Goal: Task Accomplishment & Management: Use online tool/utility

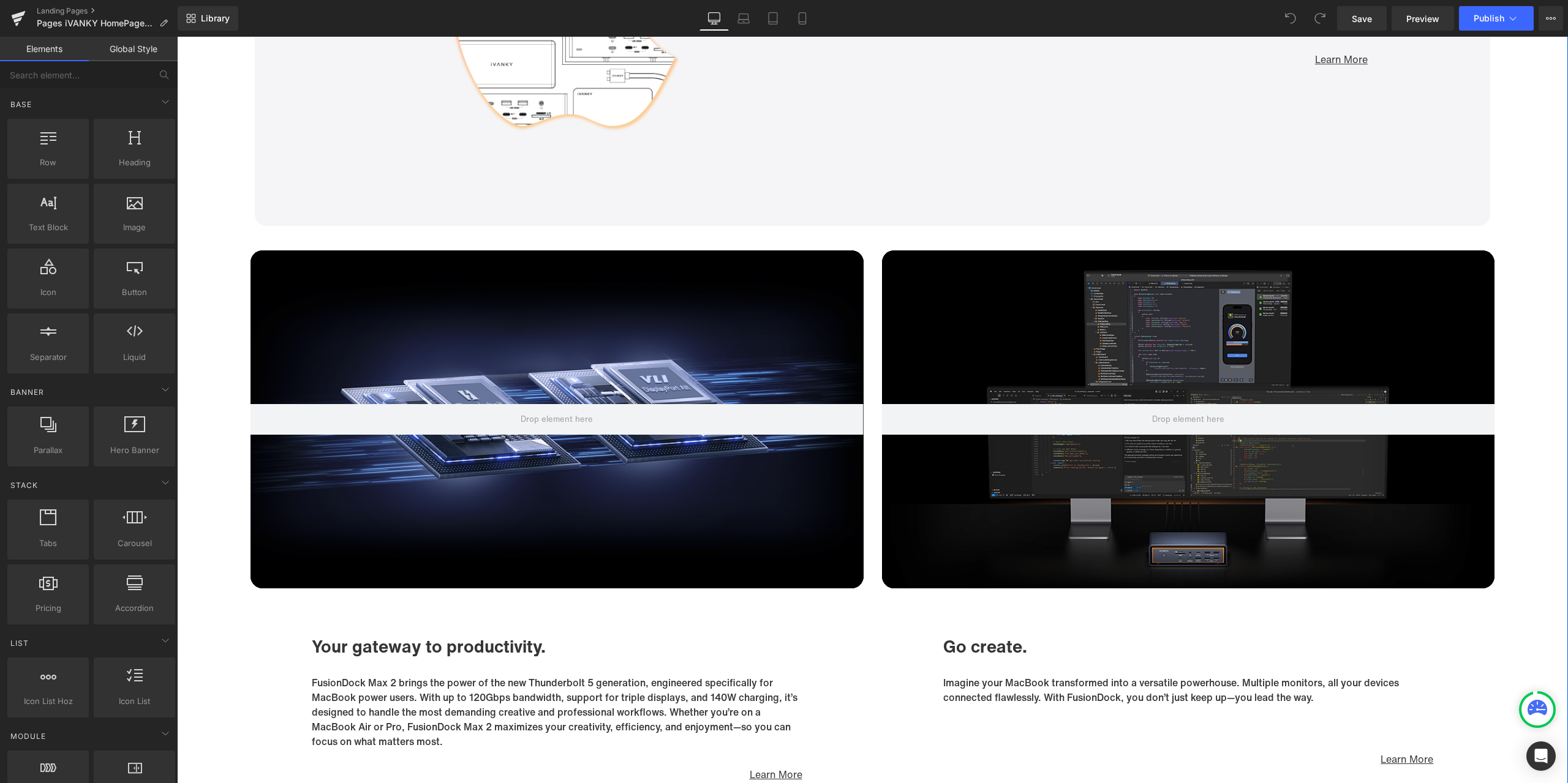
scroll to position [6614, 0]
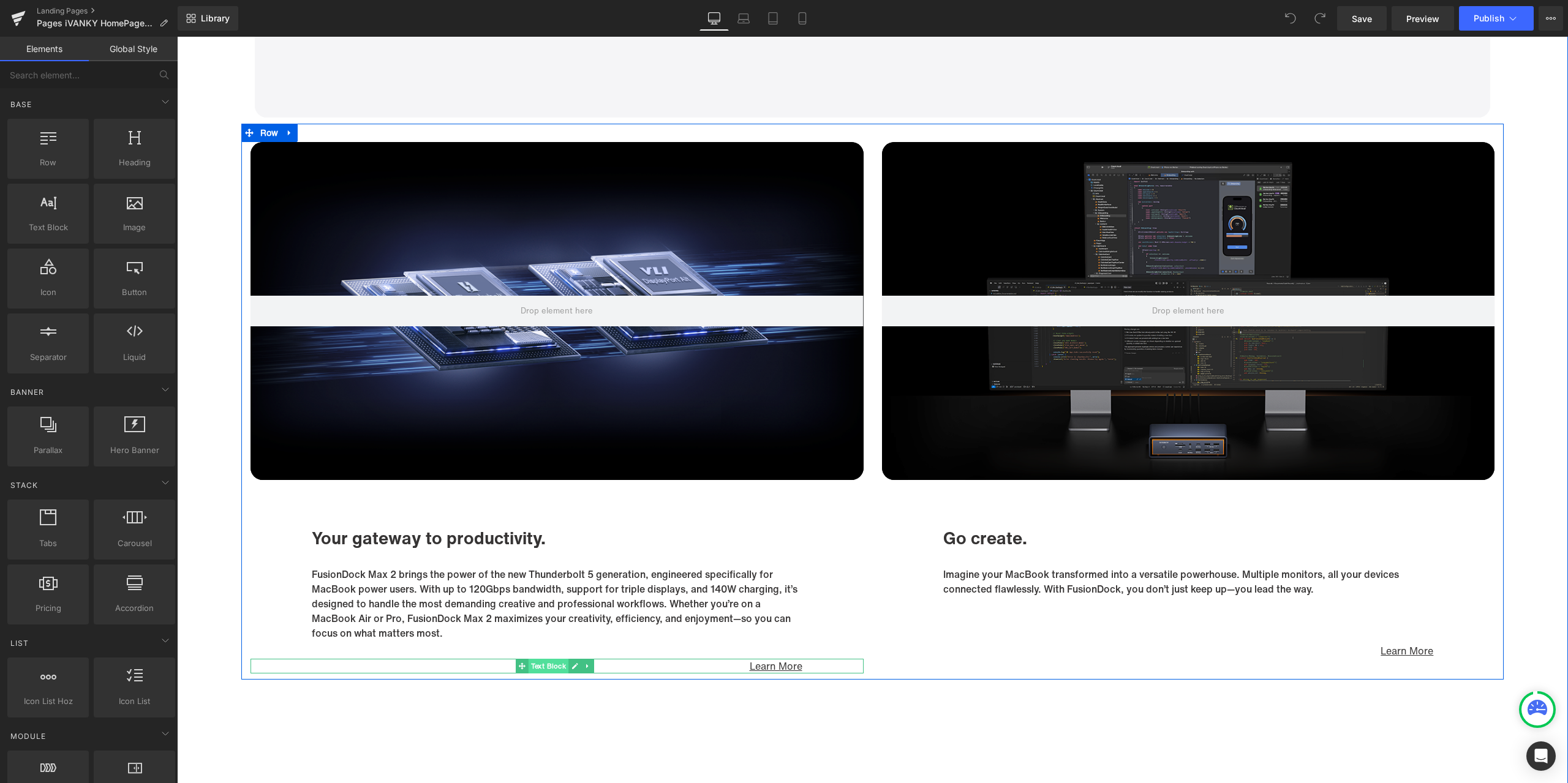
click at [540, 664] on span "Text Block" at bounding box center [548, 666] width 40 height 15
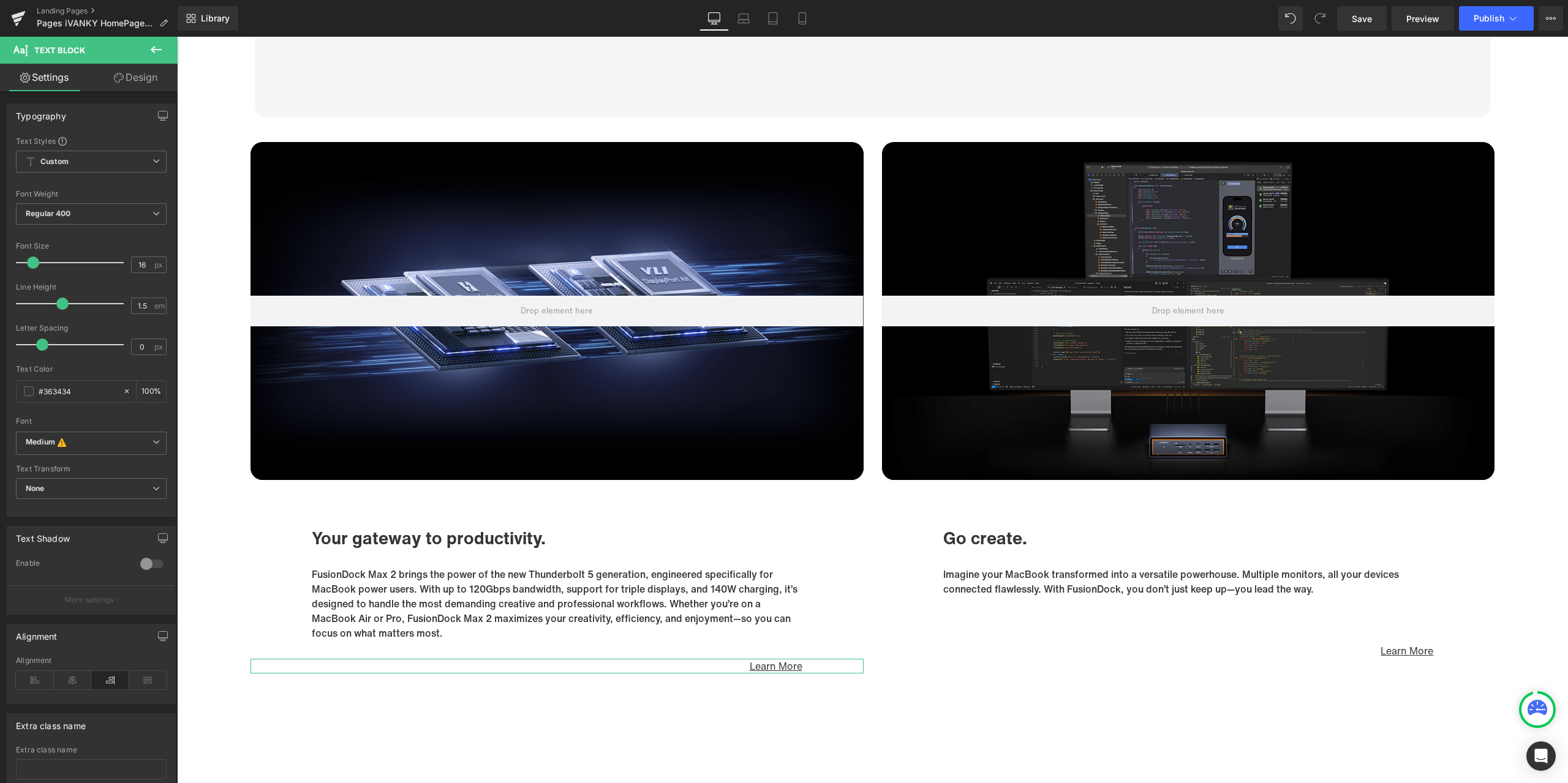
click at [127, 87] on link "Design" at bounding box center [135, 77] width 89 height 28
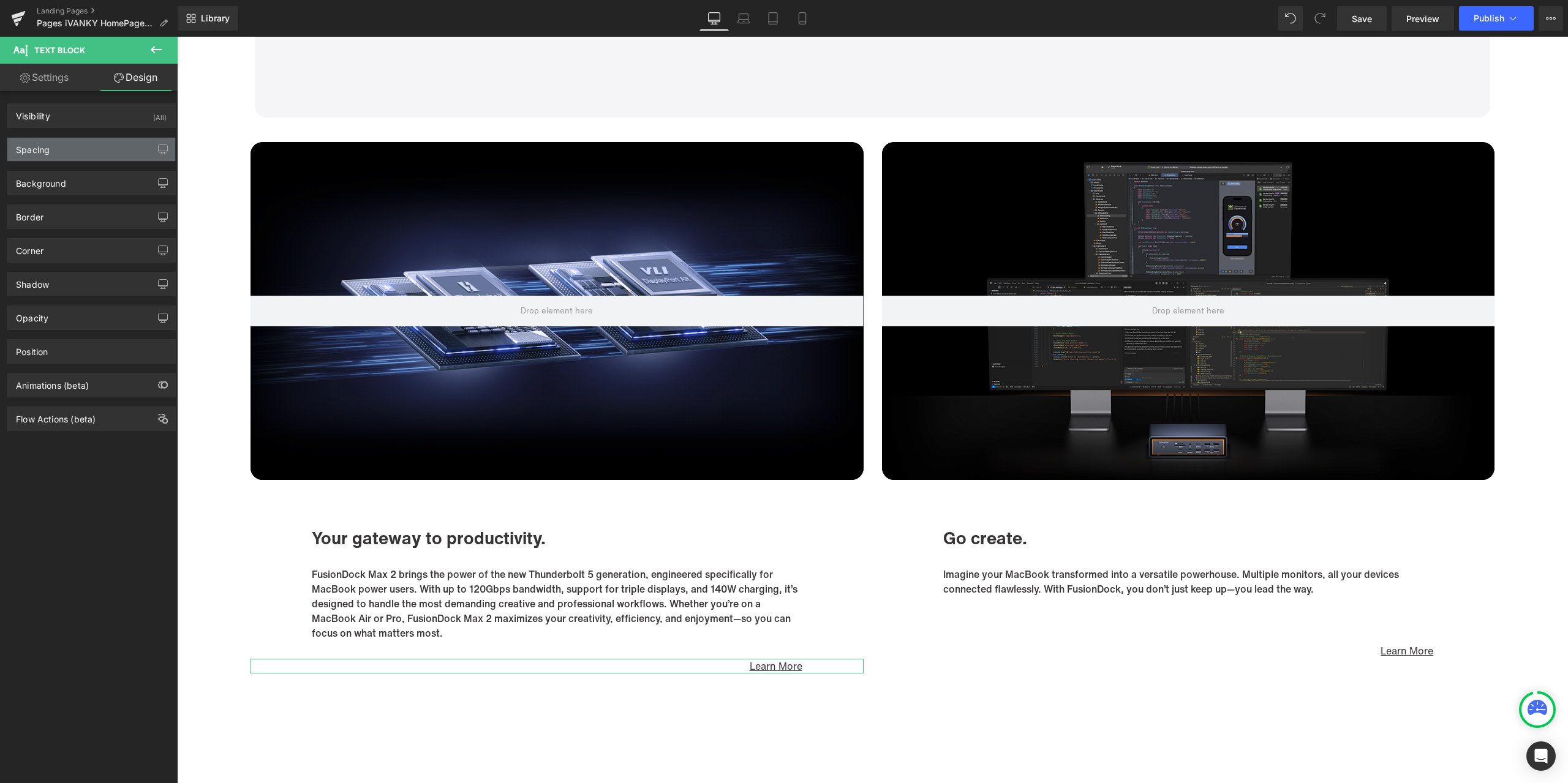
click at [78, 152] on div "Spacing" at bounding box center [91, 149] width 168 height 23
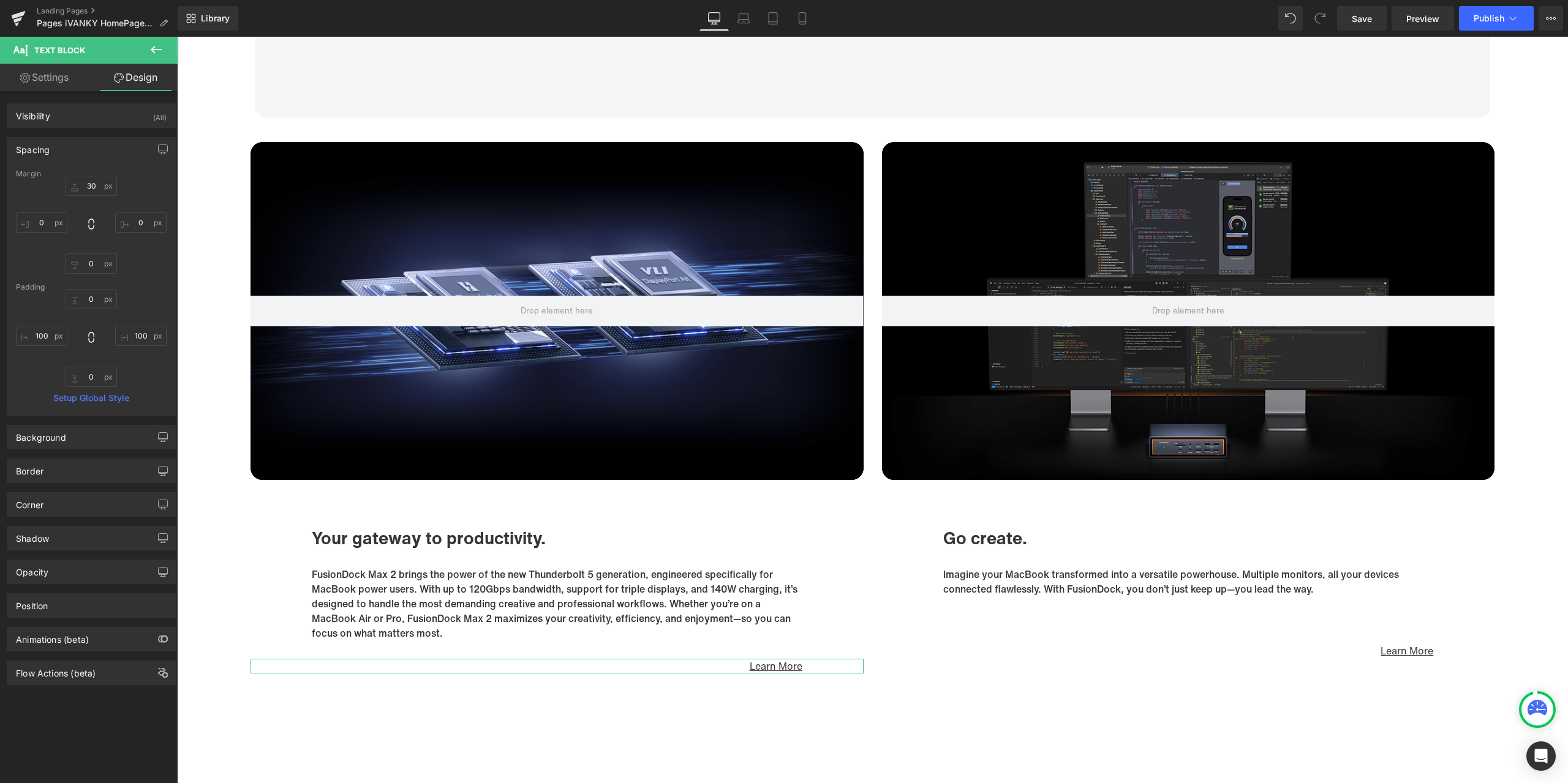
click at [78, 152] on div "Spacing" at bounding box center [91, 149] width 168 height 23
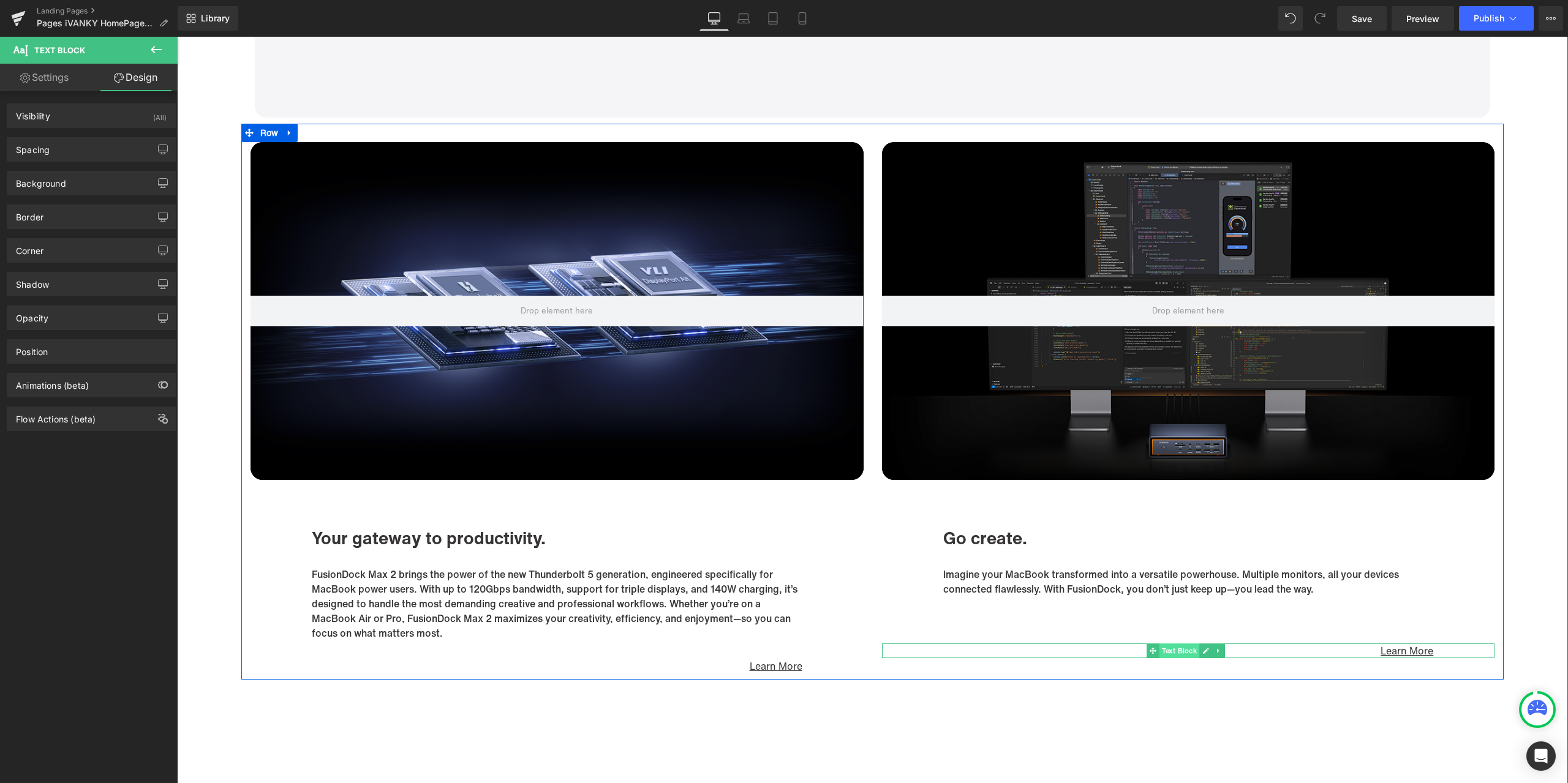
click at [1179, 644] on span "Text Block" at bounding box center [1179, 651] width 40 height 15
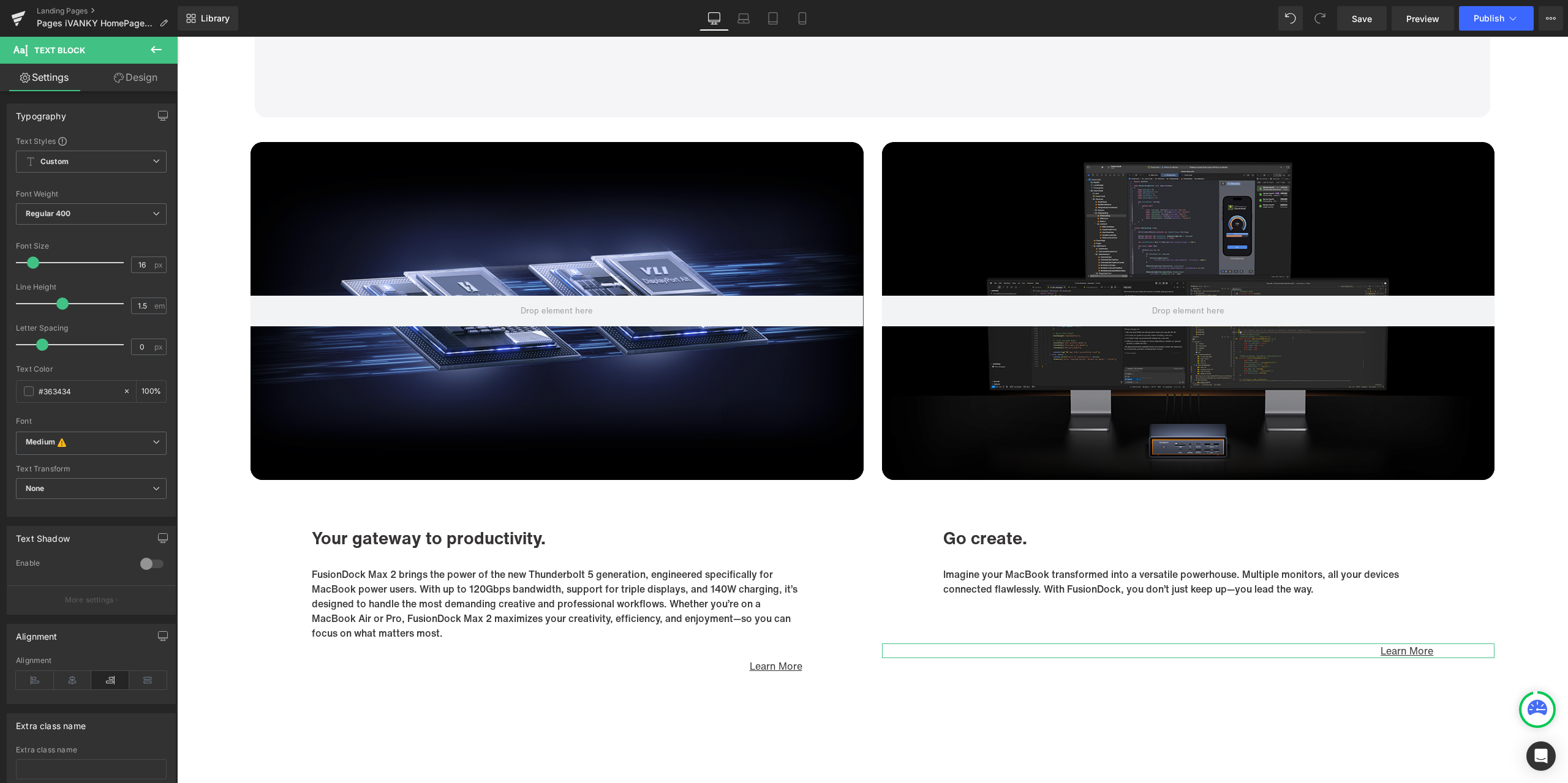
click at [149, 77] on link "Design" at bounding box center [135, 77] width 89 height 28
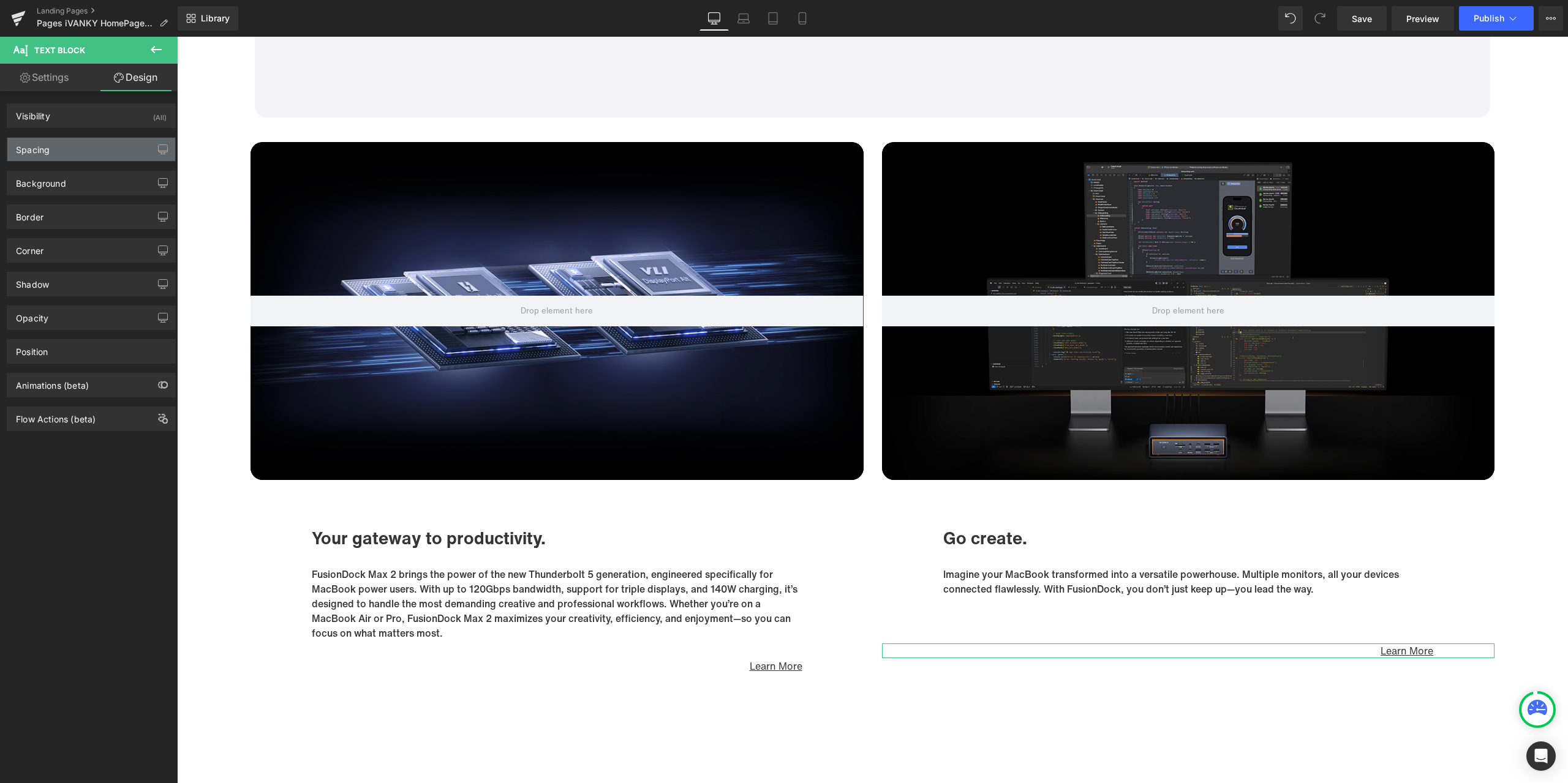
click at [59, 147] on div "Spacing" at bounding box center [91, 149] width 168 height 23
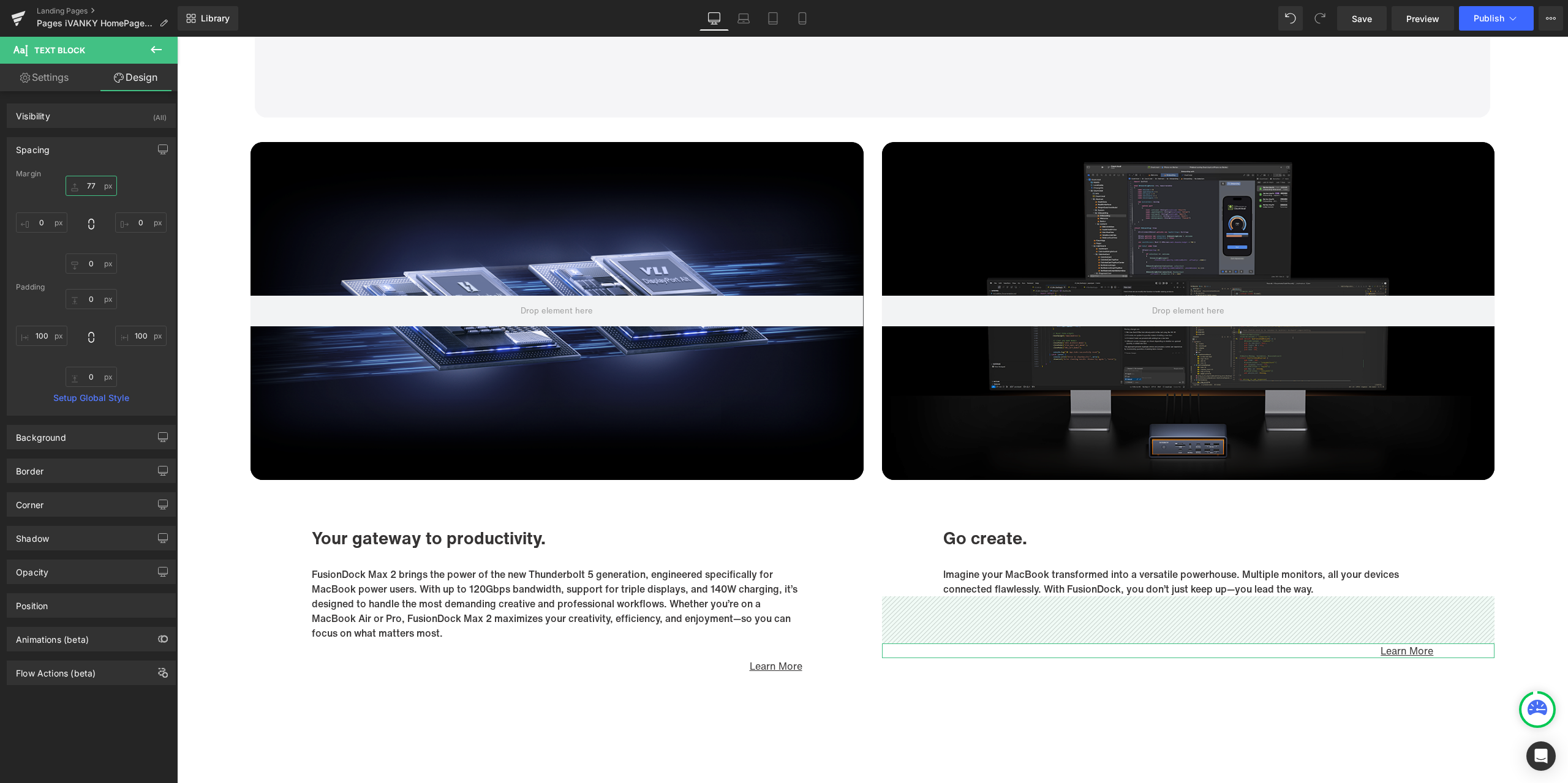
click at [93, 182] on input "77" at bounding box center [91, 186] width 52 height 20
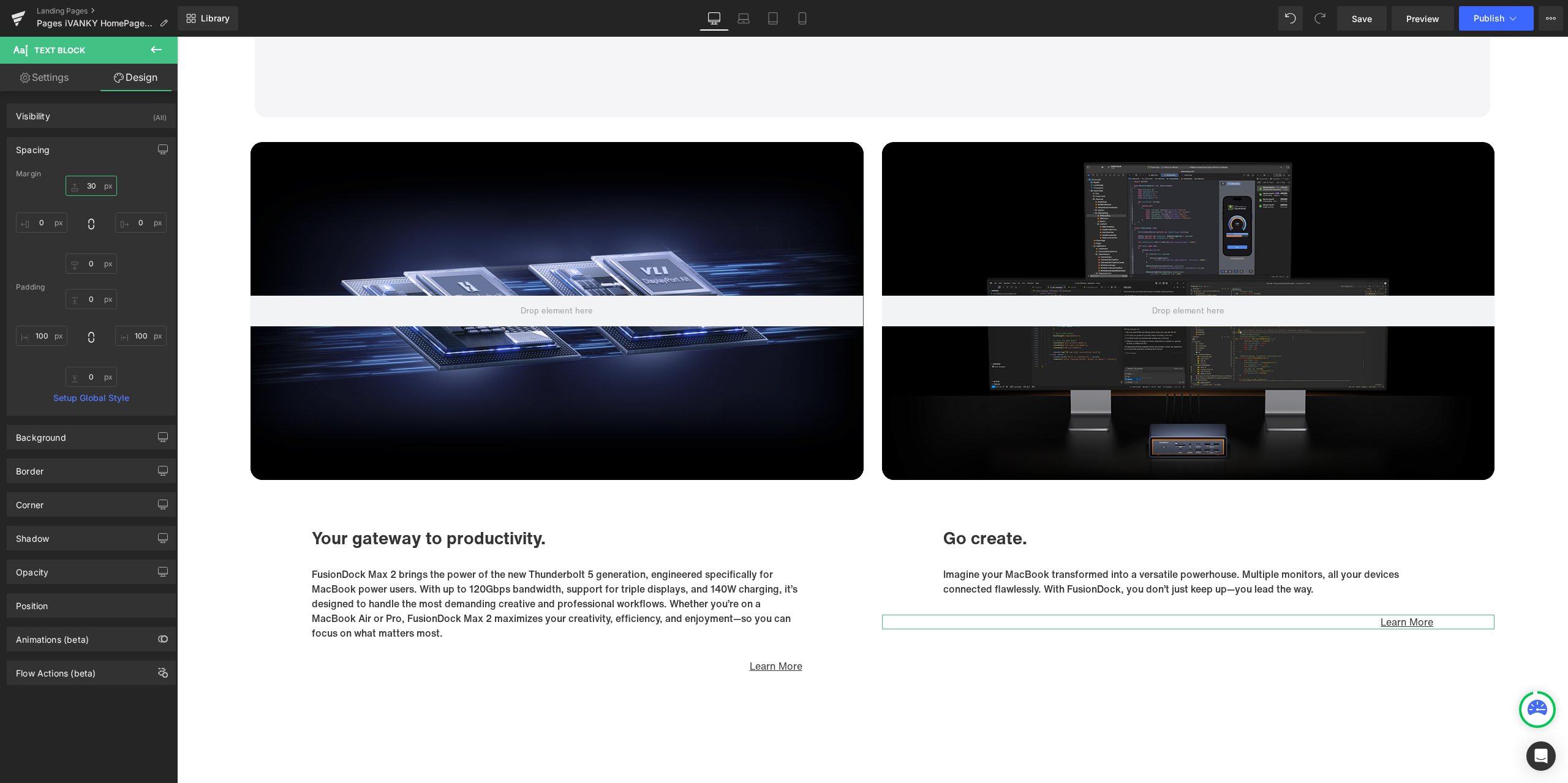
type input "30"
click at [121, 154] on div "Spacing" at bounding box center [91, 149] width 168 height 23
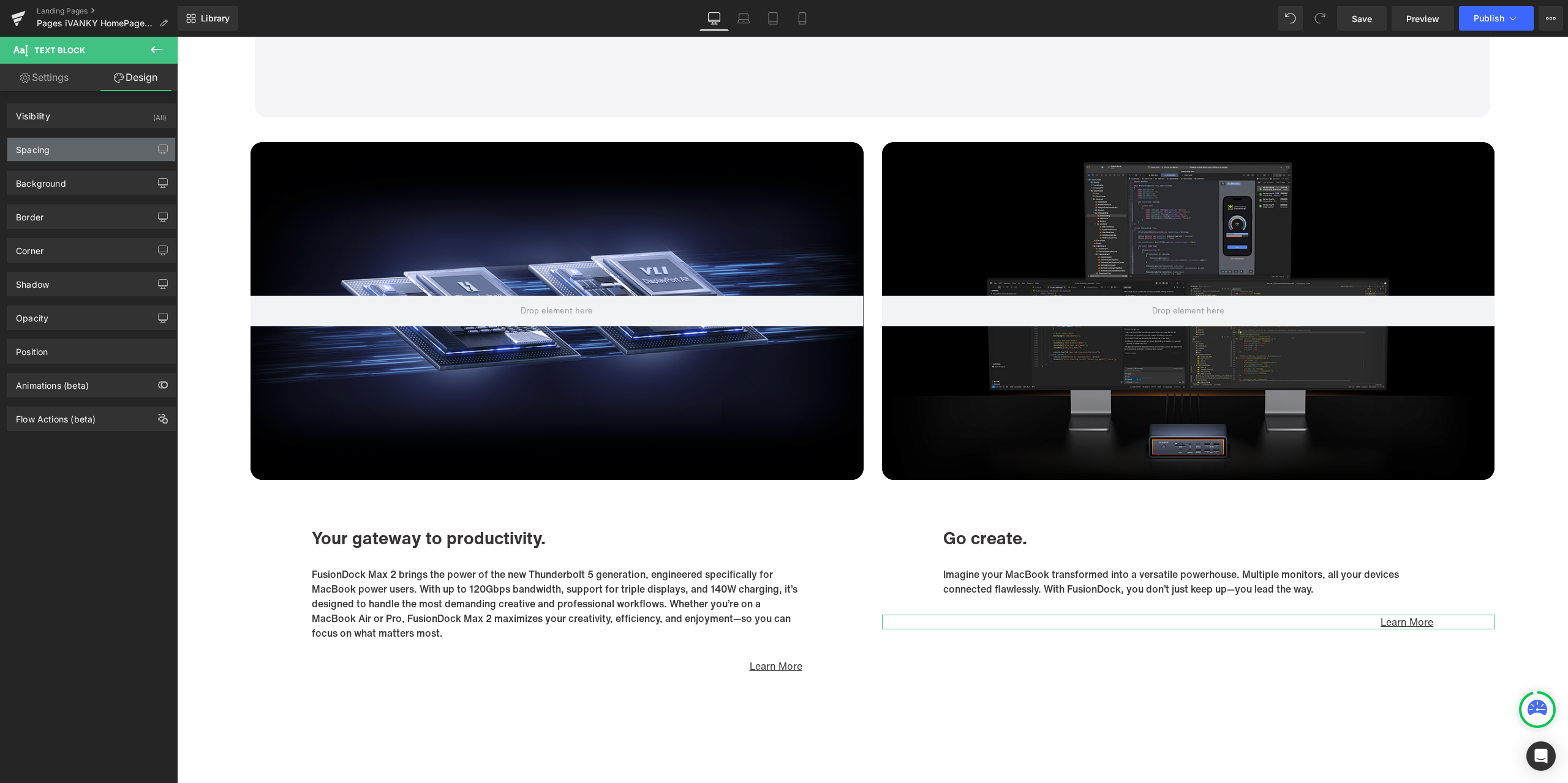
click at [110, 158] on div "Spacing" at bounding box center [91, 149] width 168 height 23
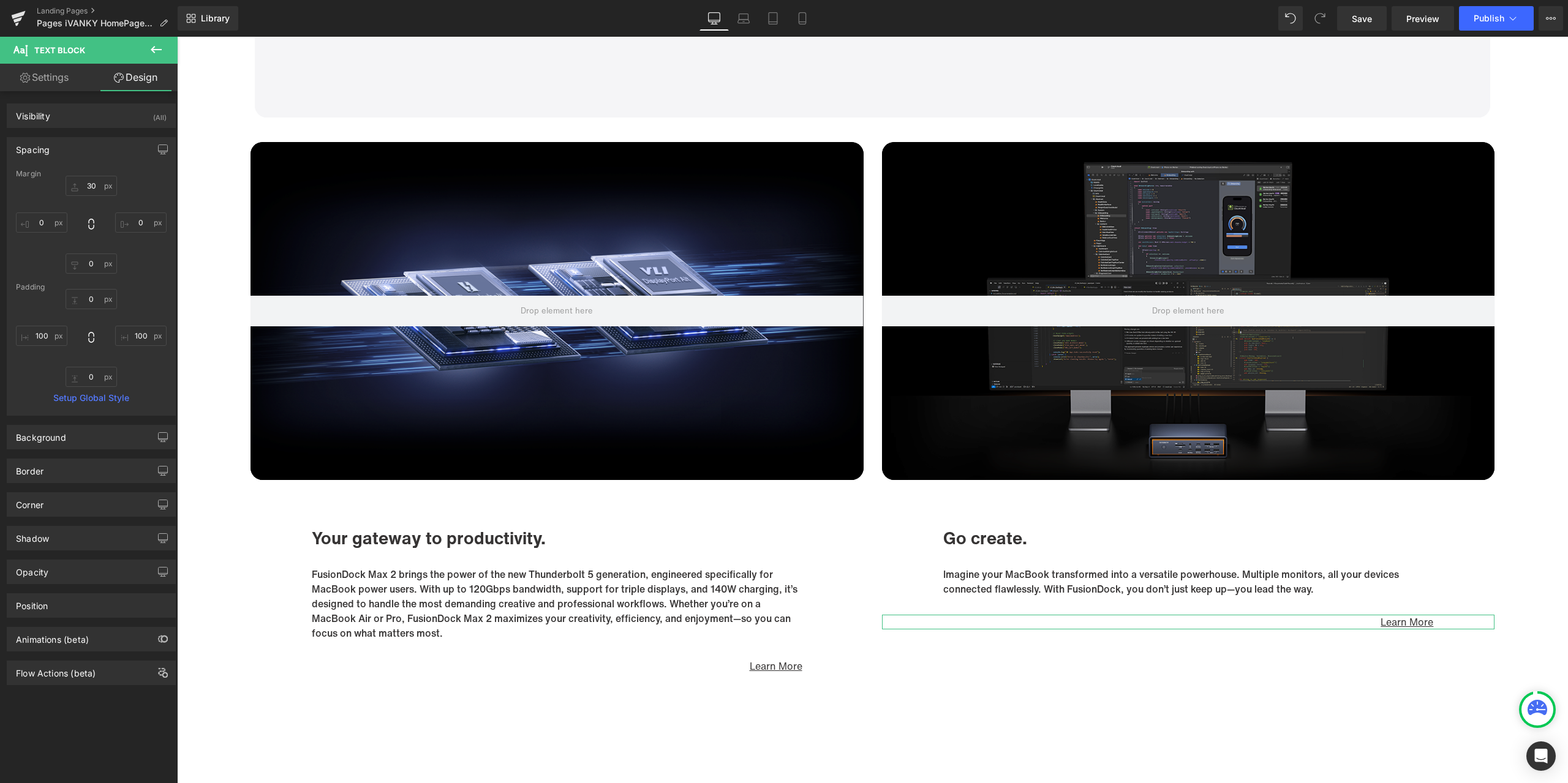
click at [83, 154] on div "Spacing" at bounding box center [91, 149] width 168 height 23
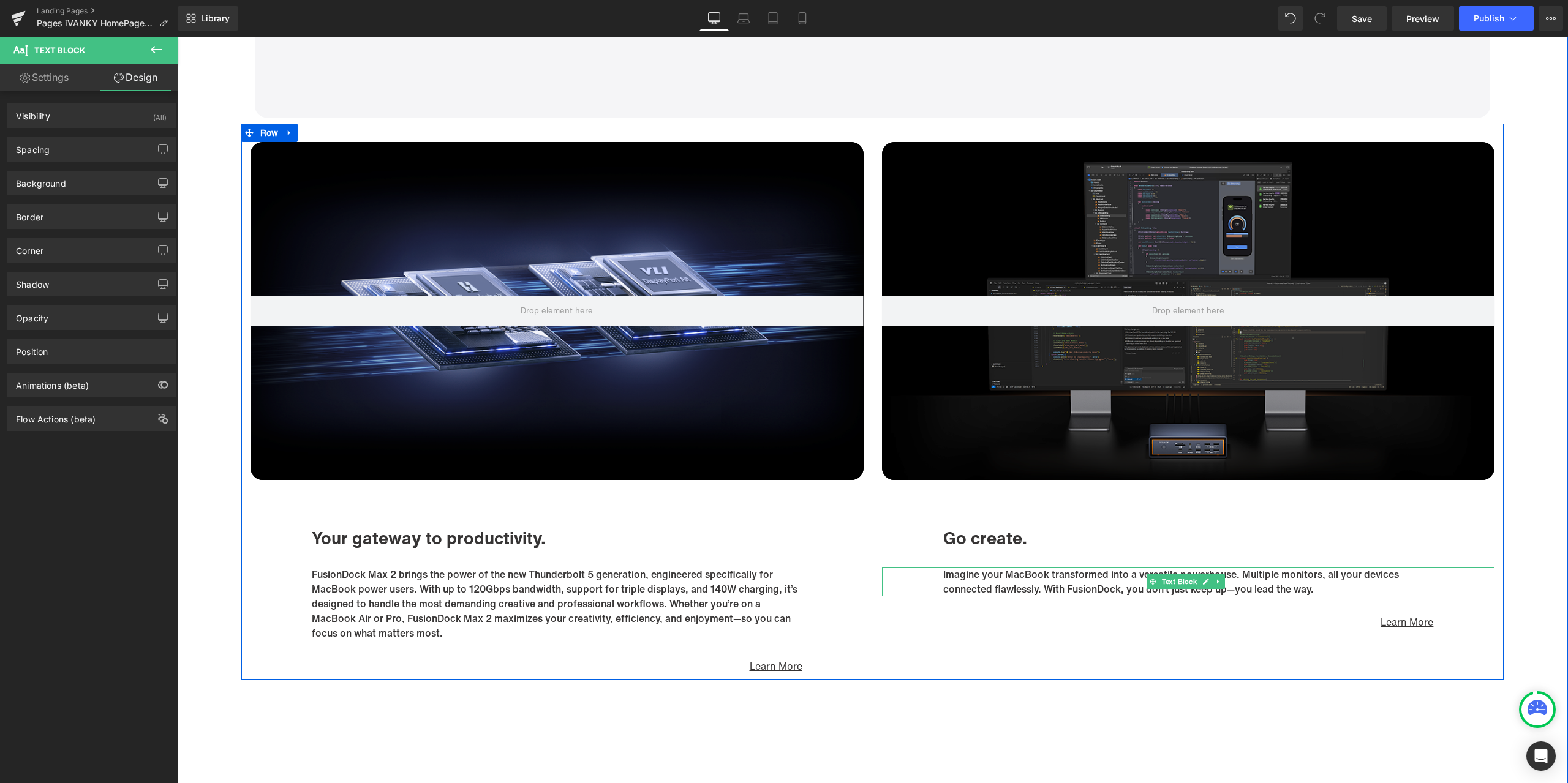
click at [1322, 579] on p "Imagine your MacBook transformed into a versatile powerhouse. Multiple monitors…" at bounding box center [1188, 581] width 490 height 29
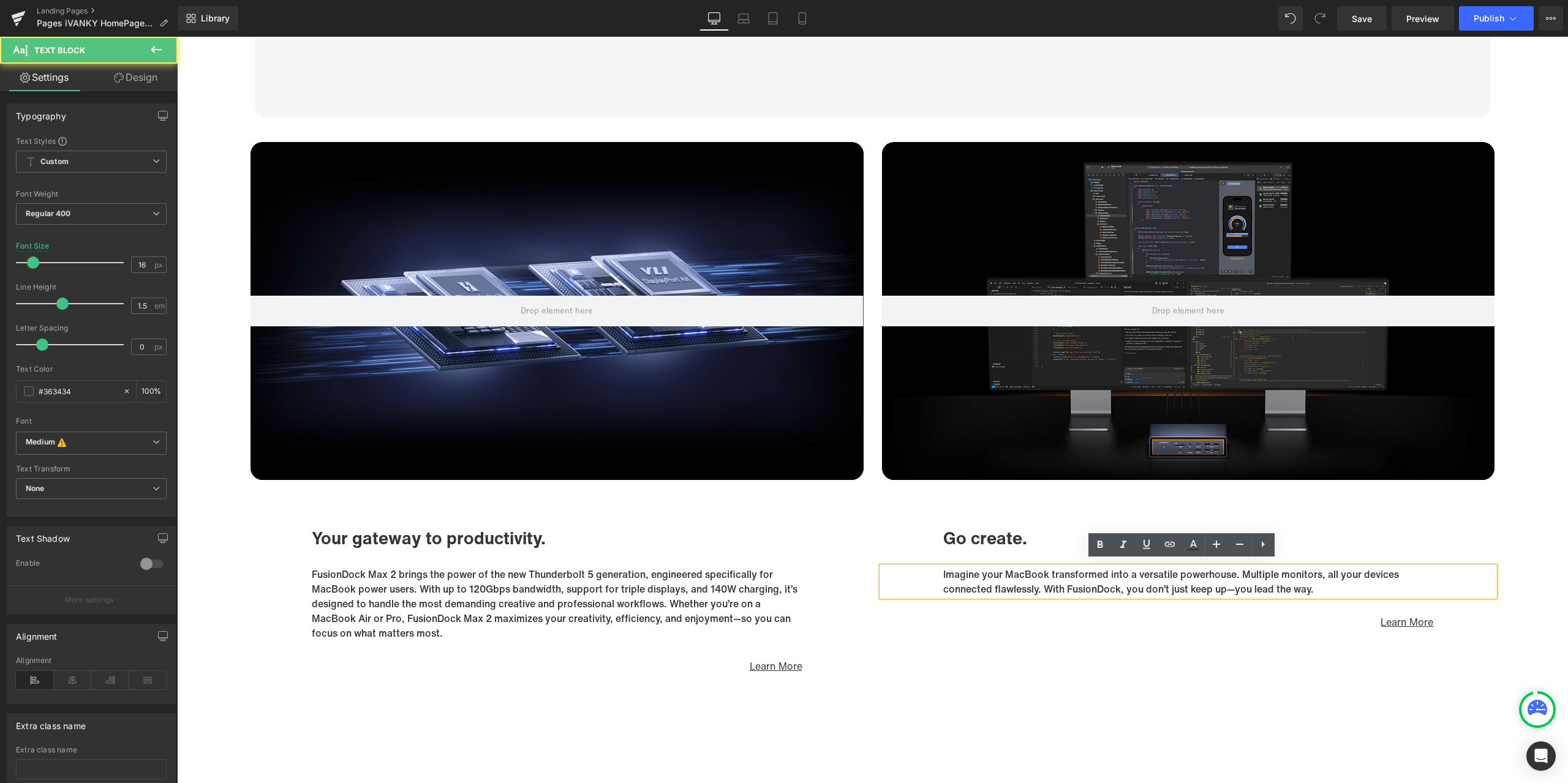
click at [1321, 583] on p "Imagine your MacBook transformed into a versatile powerhouse. Multiple monitors…" at bounding box center [1188, 581] width 490 height 29
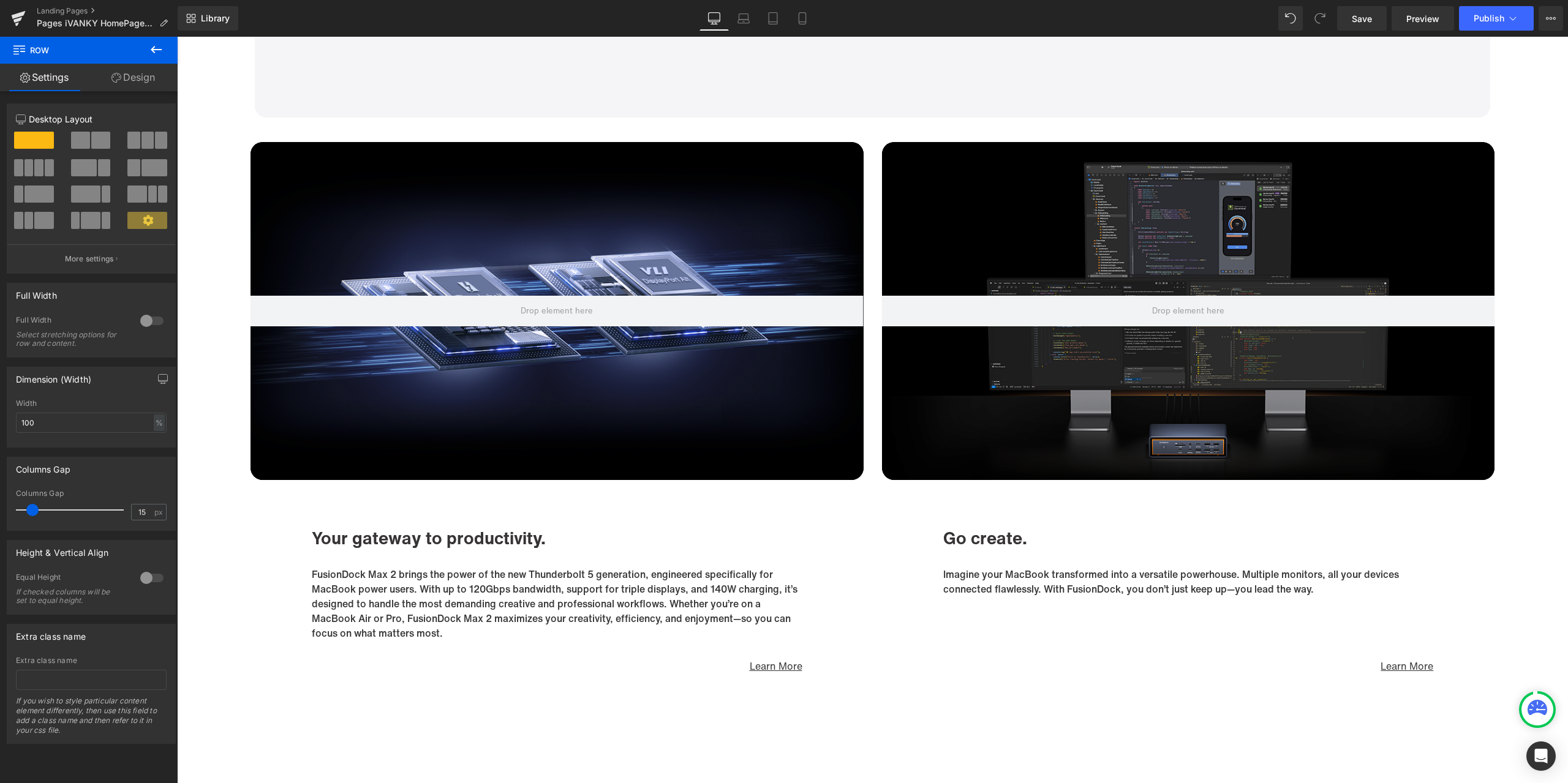
click at [1098, 19] on div "Library Desktop Desktop Laptop Tablet Mobile Save Preview Publish Scheduled Vie…" at bounding box center [873, 19] width 1390 height 25
click at [1478, 25] on button "Publish" at bounding box center [1496, 19] width 75 height 25
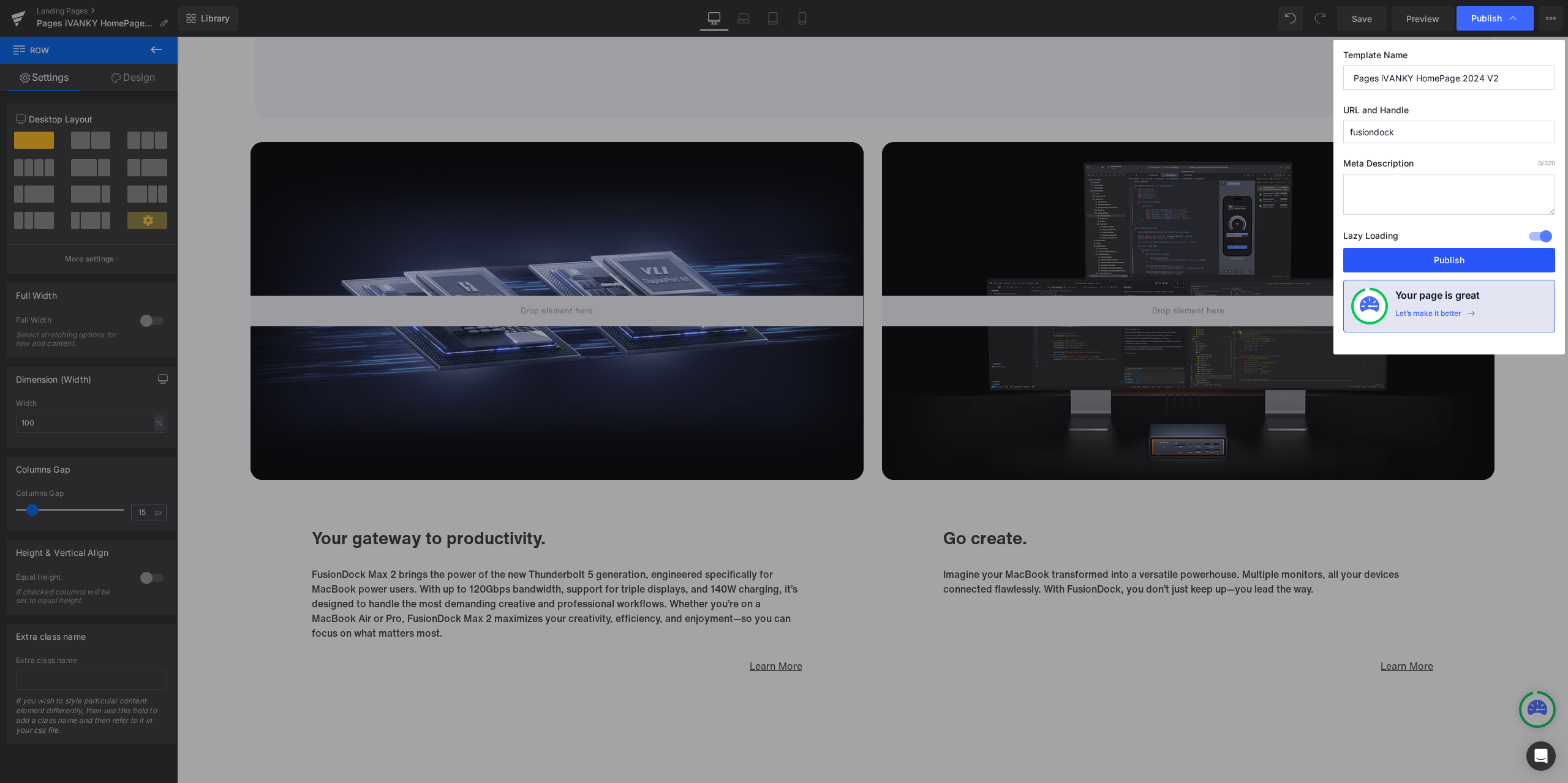
drag, startPoint x: 1407, startPoint y: 252, endPoint x: 346, endPoint y: 454, distance: 1080.1
click at [1407, 252] on button "Publish" at bounding box center [1449, 260] width 212 height 25
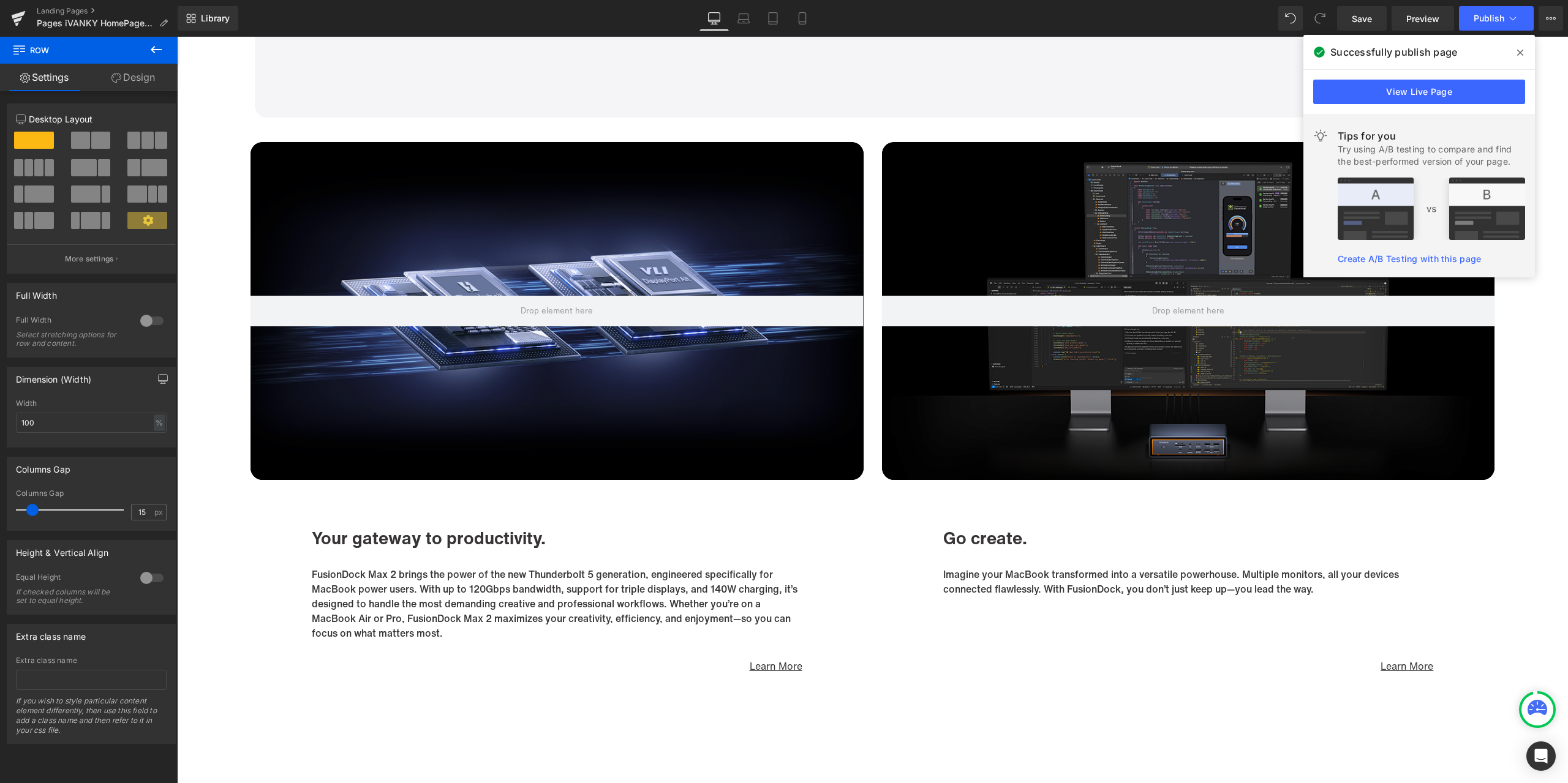
click at [1514, 52] on span at bounding box center [1520, 53] width 19 height 19
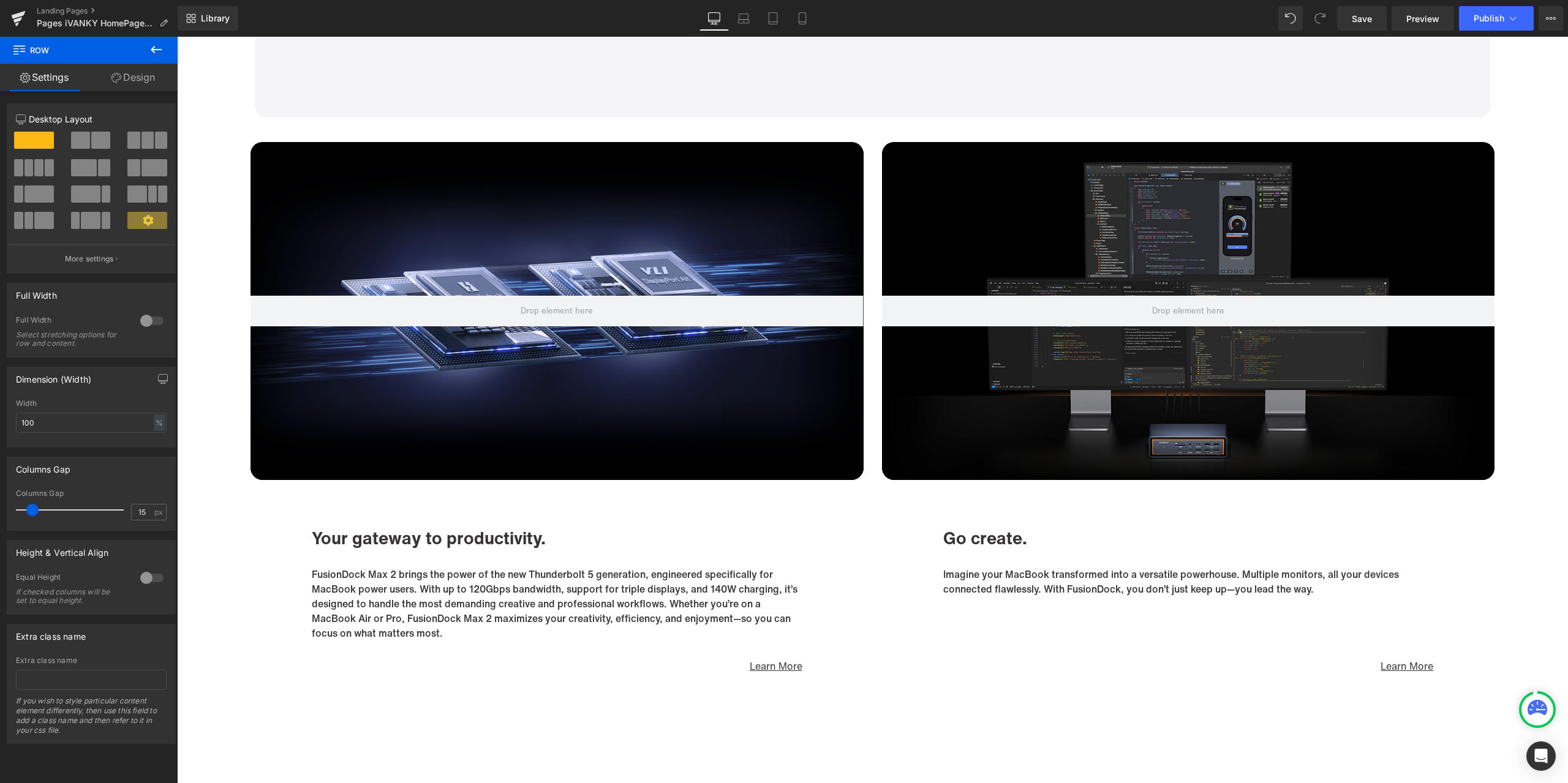
click at [911, 10] on div "Library Desktop Desktop Laptop Tablet Mobile Save Preview Publish Scheduled Vie…" at bounding box center [873, 19] width 1390 height 25
